Goal: Find specific page/section: Find specific page/section

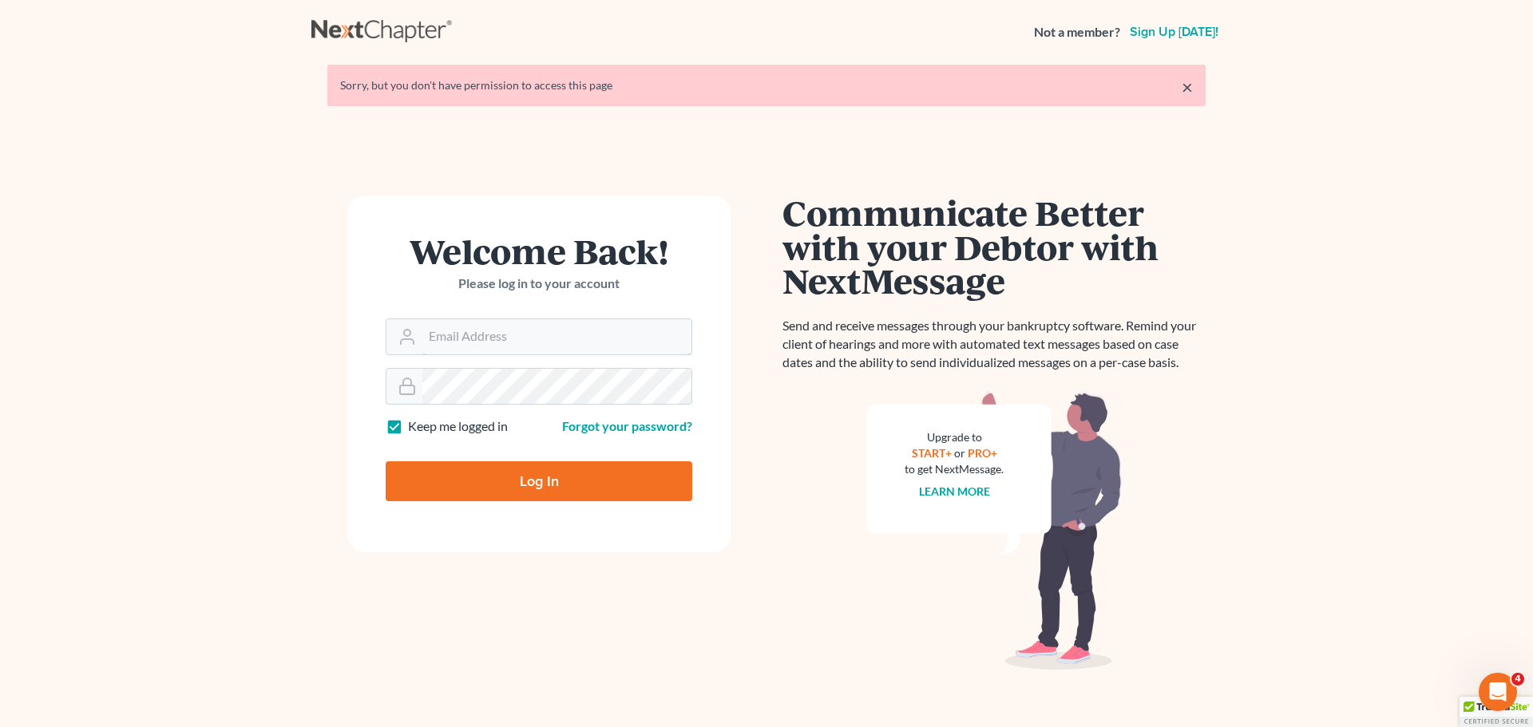
type input "[PERSON_NAME][EMAIL_ADDRESS][DOMAIN_NAME]"
click at [539, 485] on input "Log In" at bounding box center [539, 481] width 307 height 40
type input "Thinking..."
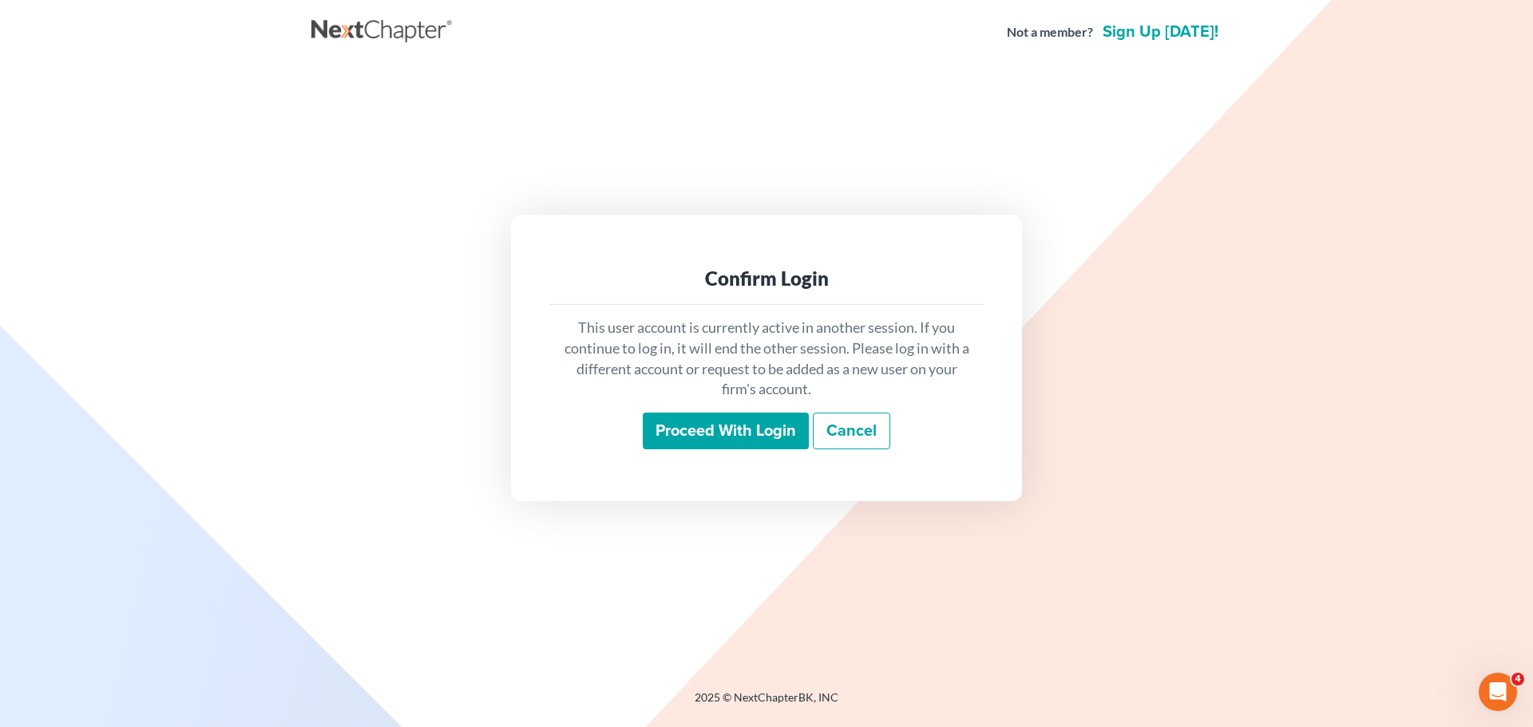
click at [762, 427] on input "Proceed with login" at bounding box center [726, 431] width 166 height 37
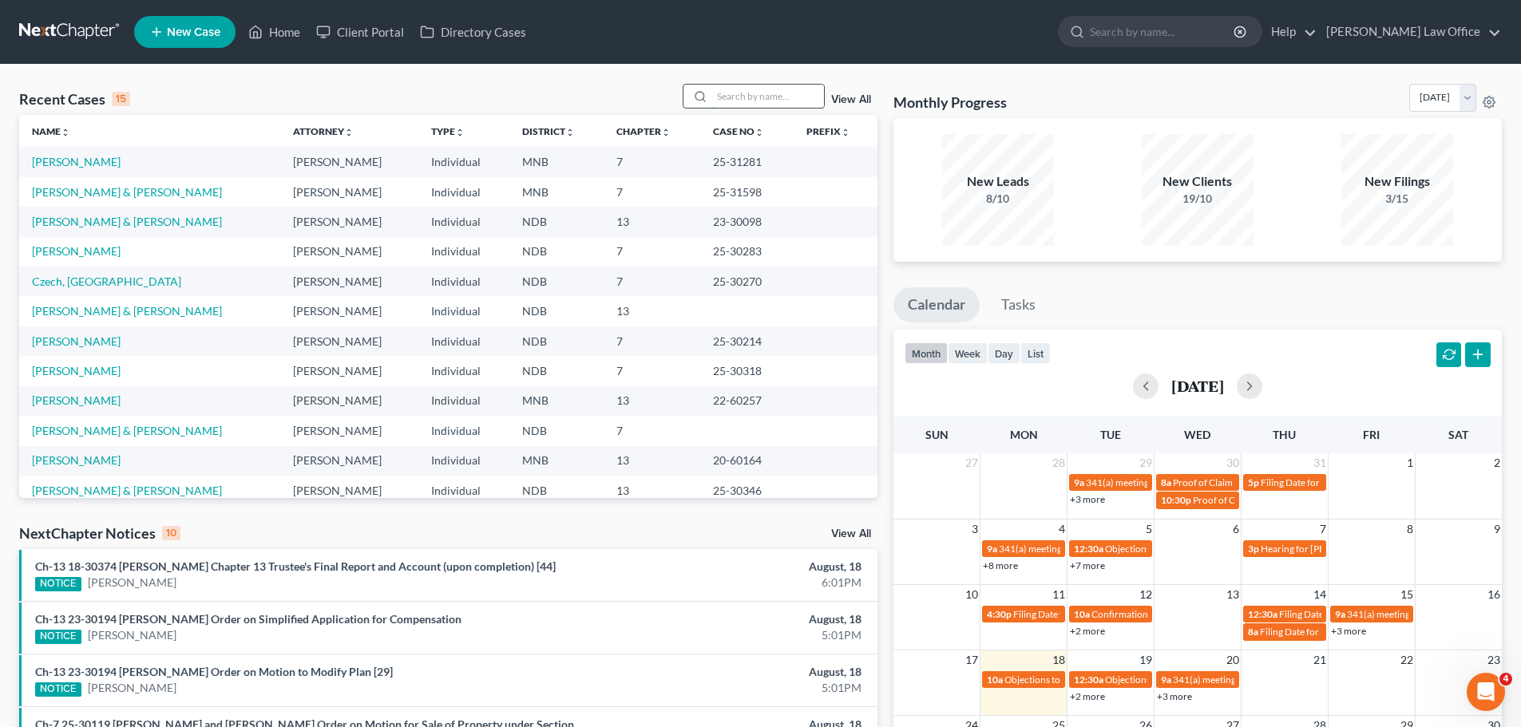
click at [731, 105] on input "search" at bounding box center [768, 96] width 112 height 23
type input "allard"
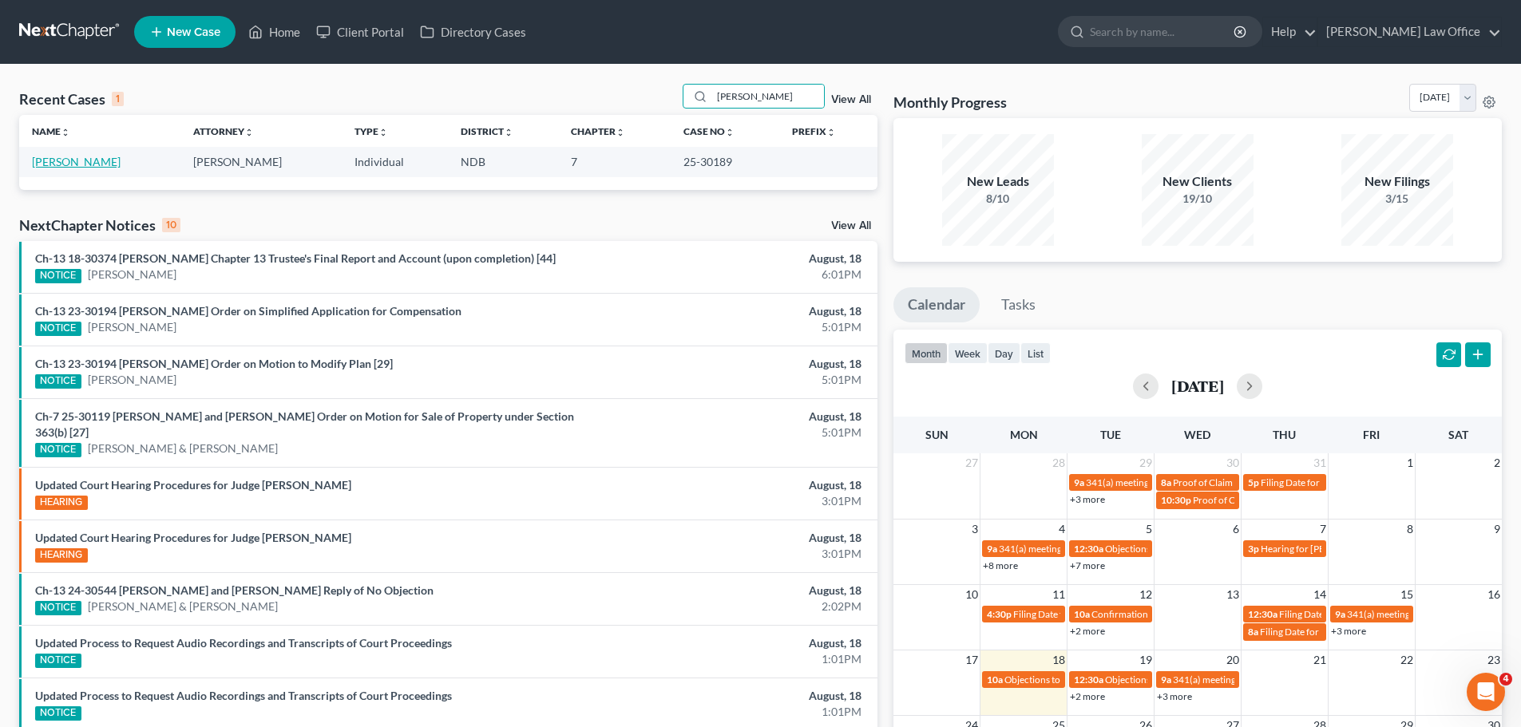
click at [65, 160] on link "Allard, James" at bounding box center [76, 162] width 89 height 14
select select "4"
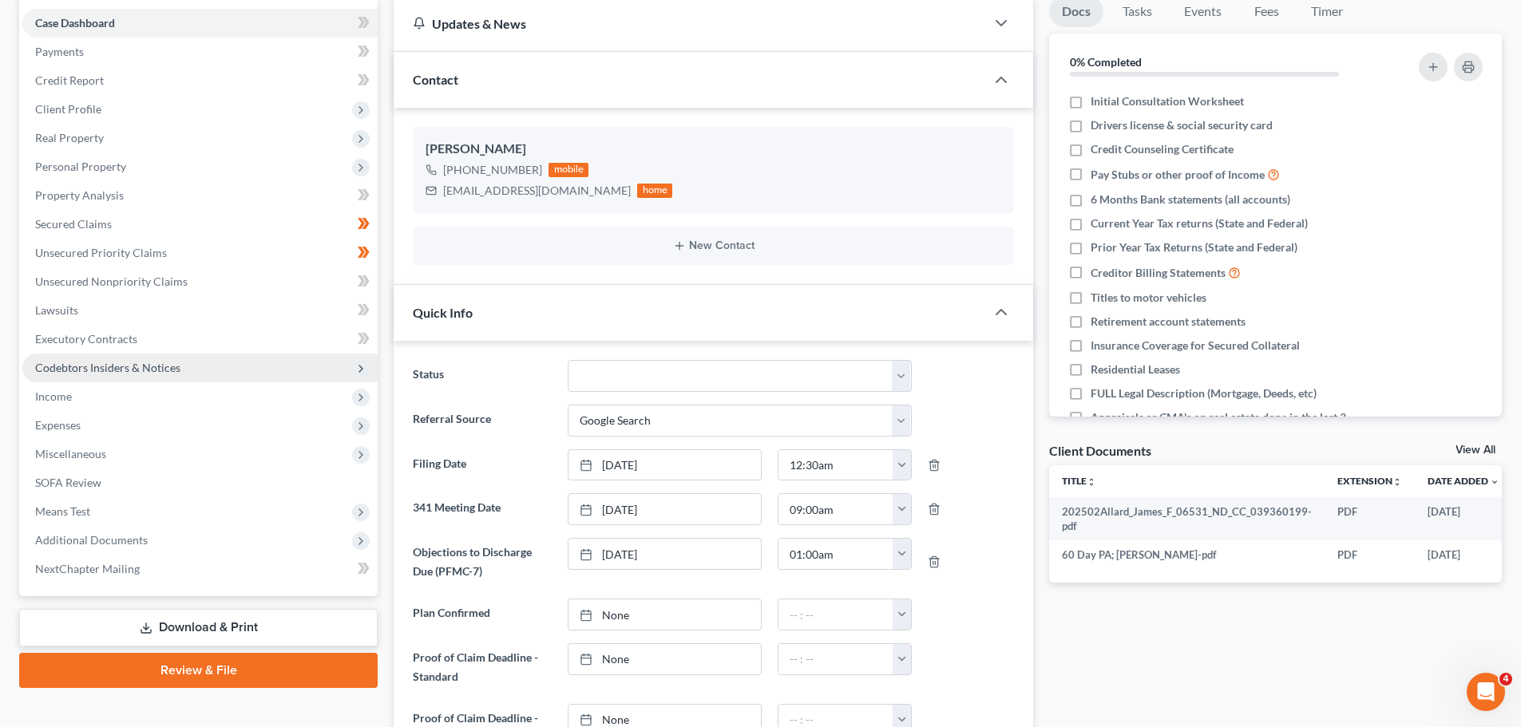
scroll to position [160, 0]
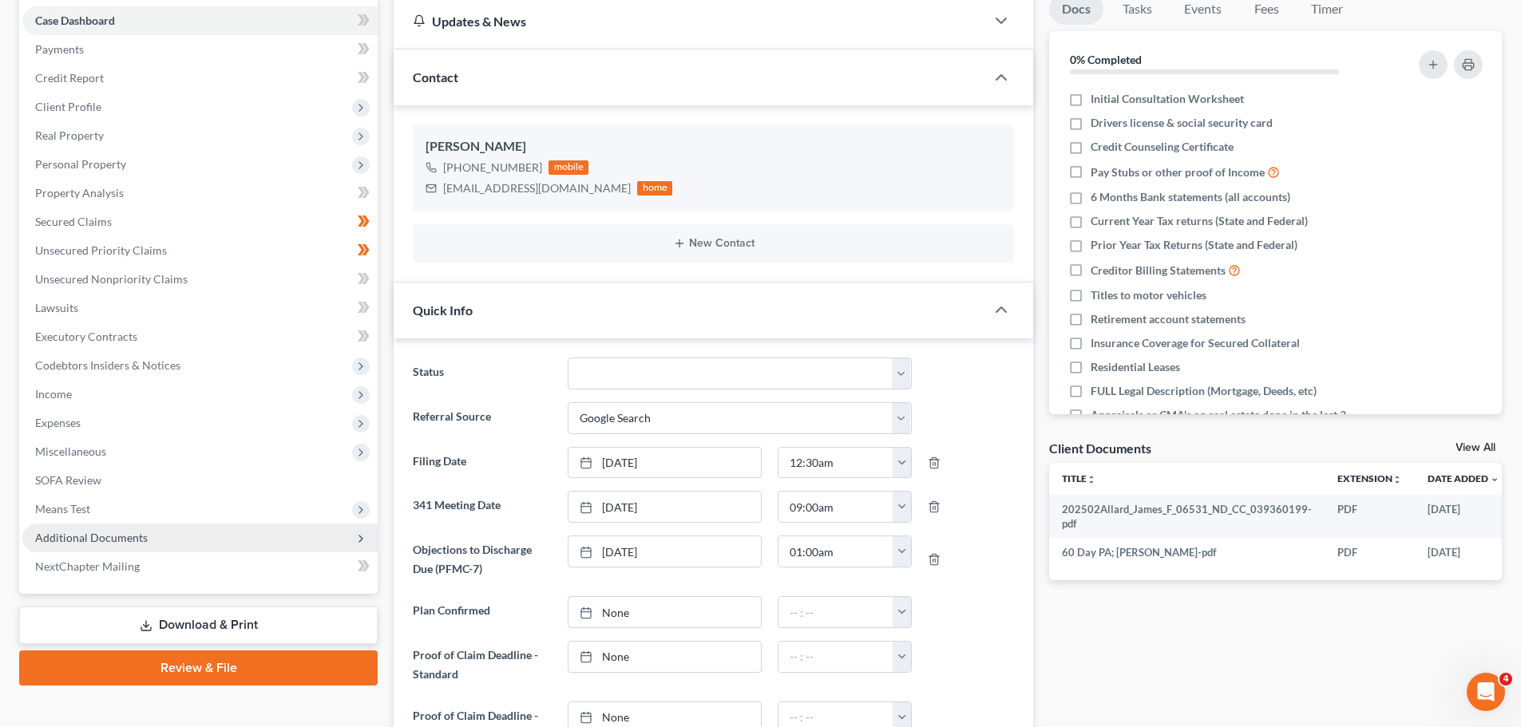
click at [91, 542] on span "Additional Documents" at bounding box center [91, 538] width 113 height 14
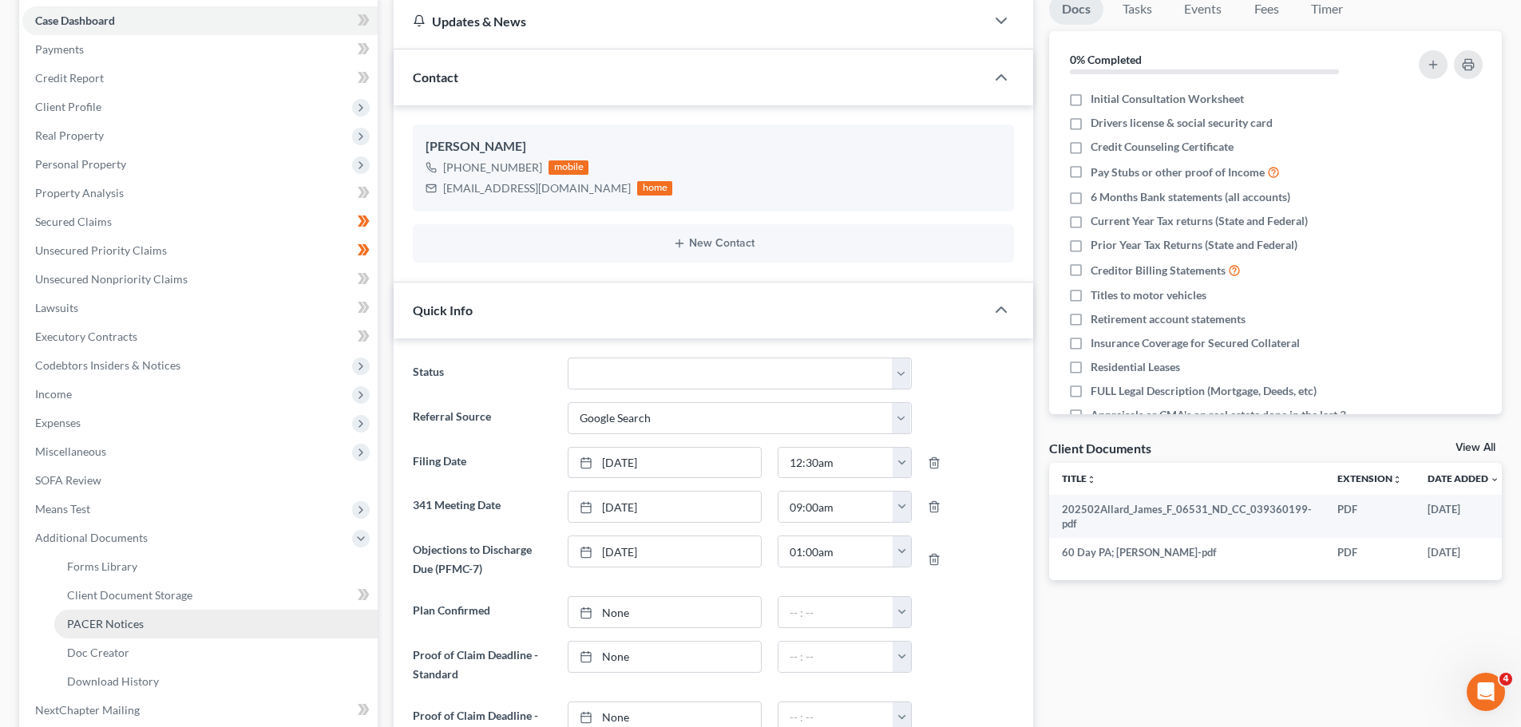
click at [101, 622] on span "PACER Notices" at bounding box center [105, 624] width 77 height 14
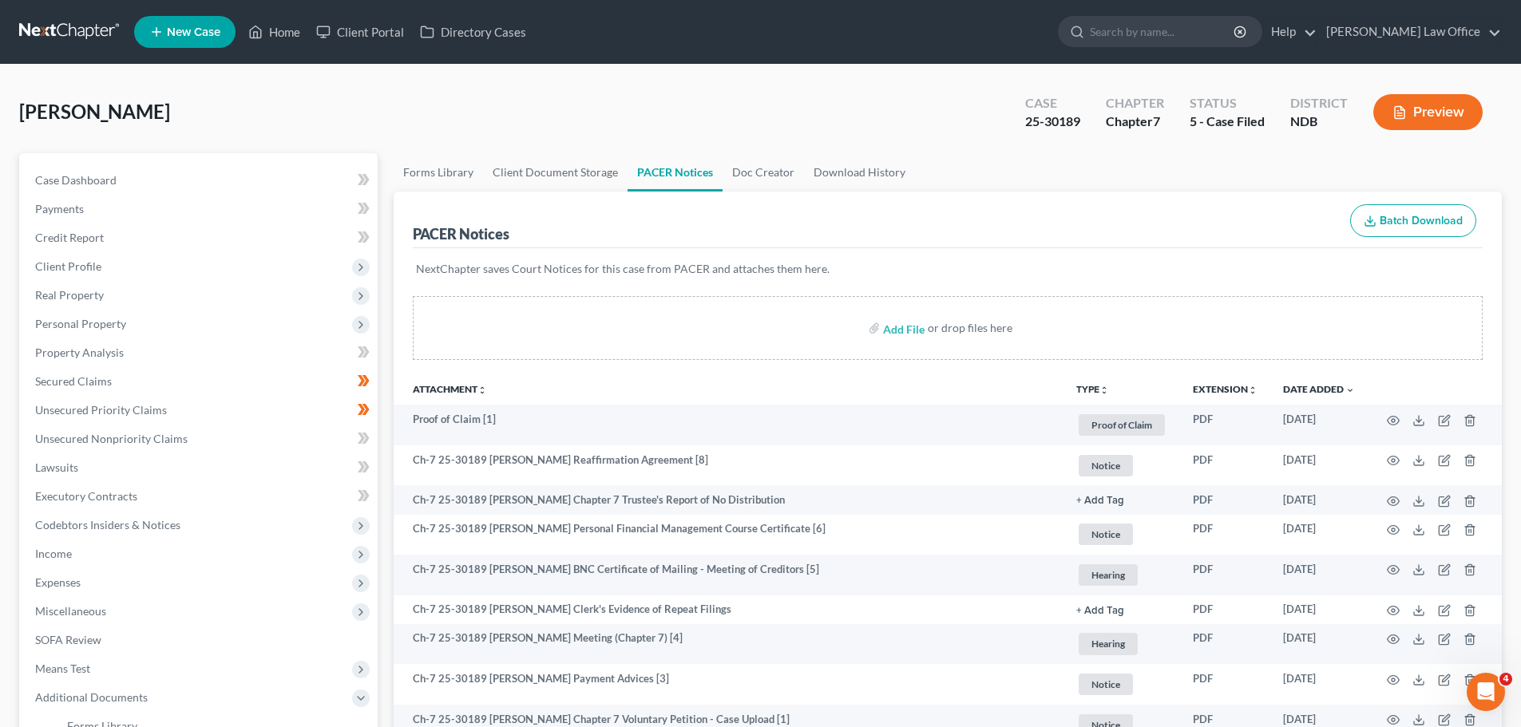
select select "8"
select select "4"
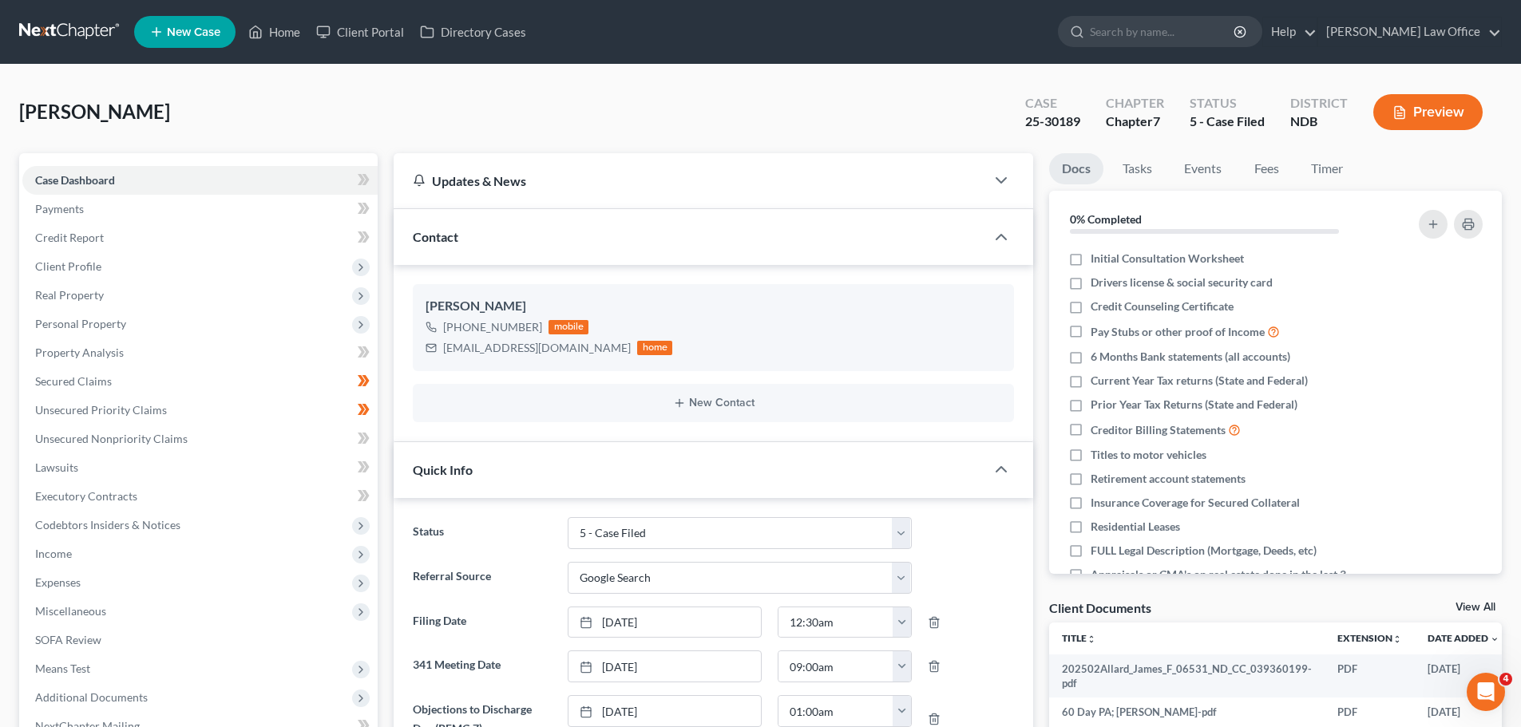
scroll to position [160, 0]
